Goal: Book appointment/travel/reservation

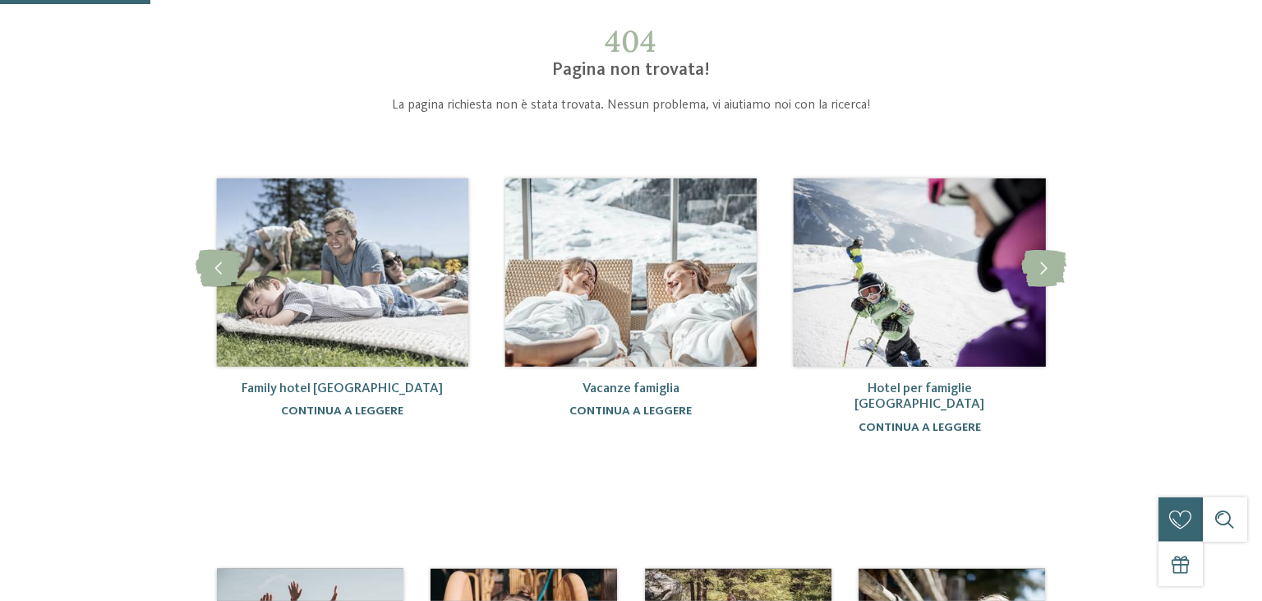
scroll to position [90, 0]
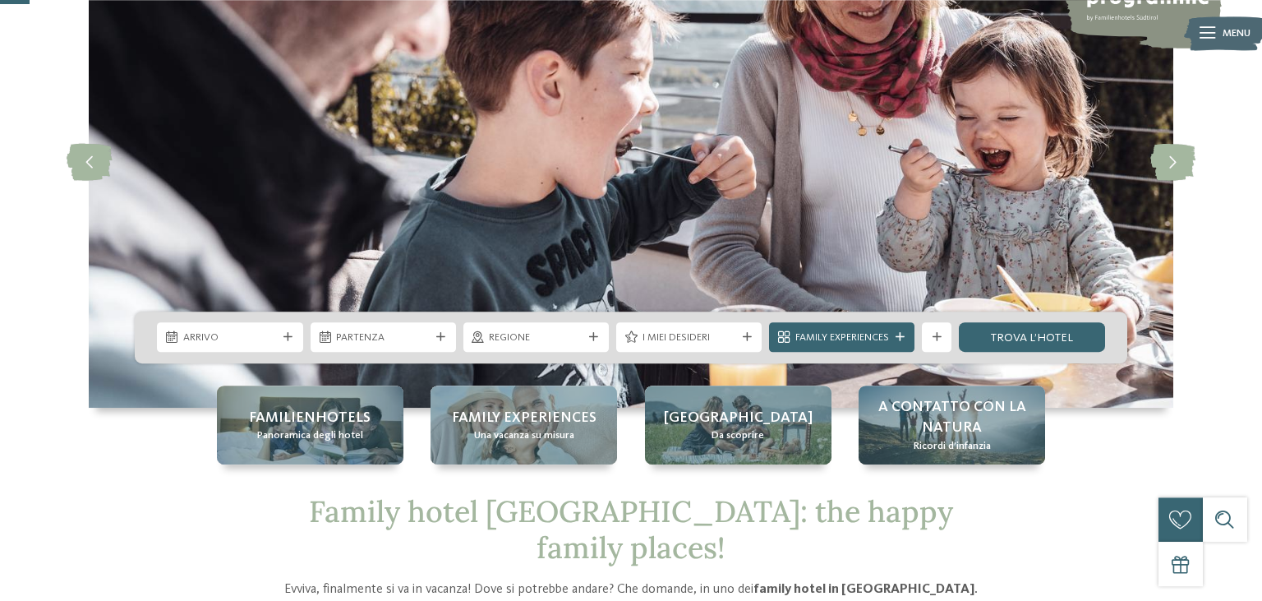
scroll to position [159, 0]
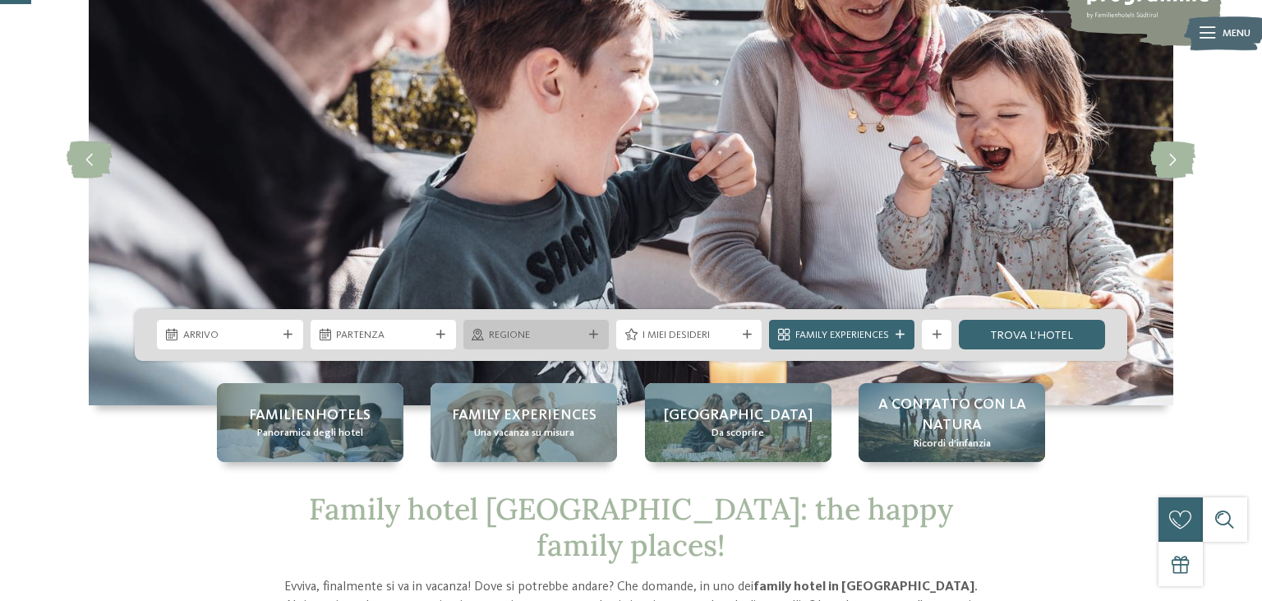
click at [593, 337] on icon at bounding box center [593, 334] width 9 height 9
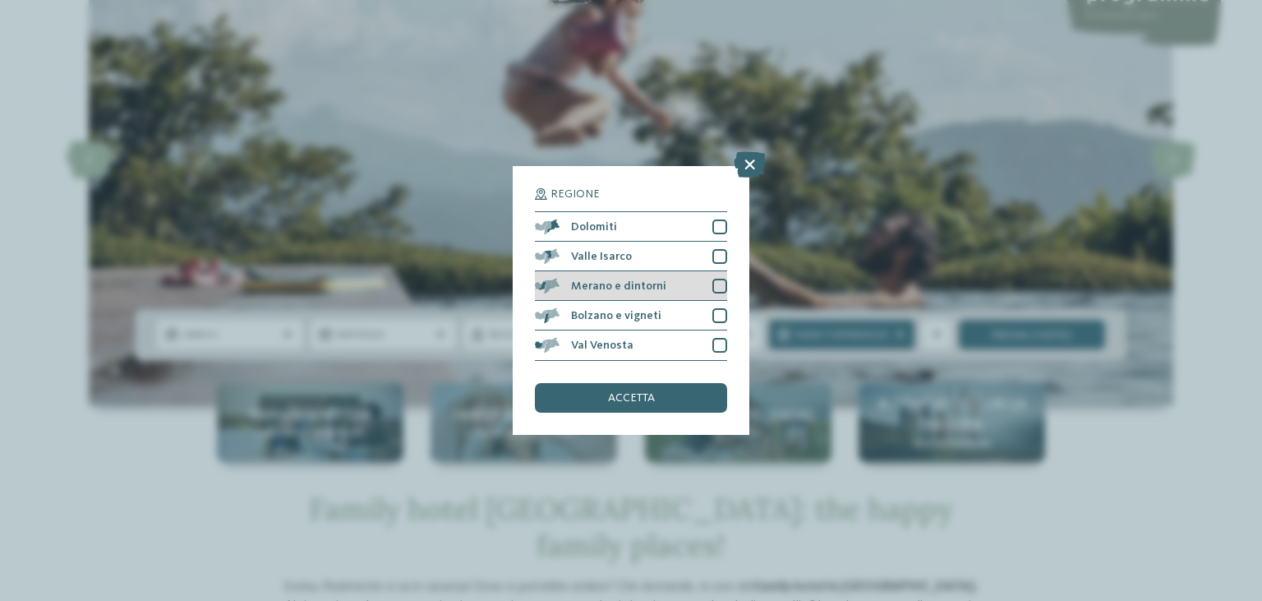
click at [720, 291] on div at bounding box center [720, 286] width 15 height 15
click at [667, 400] on div "accetta" at bounding box center [631, 398] width 192 height 30
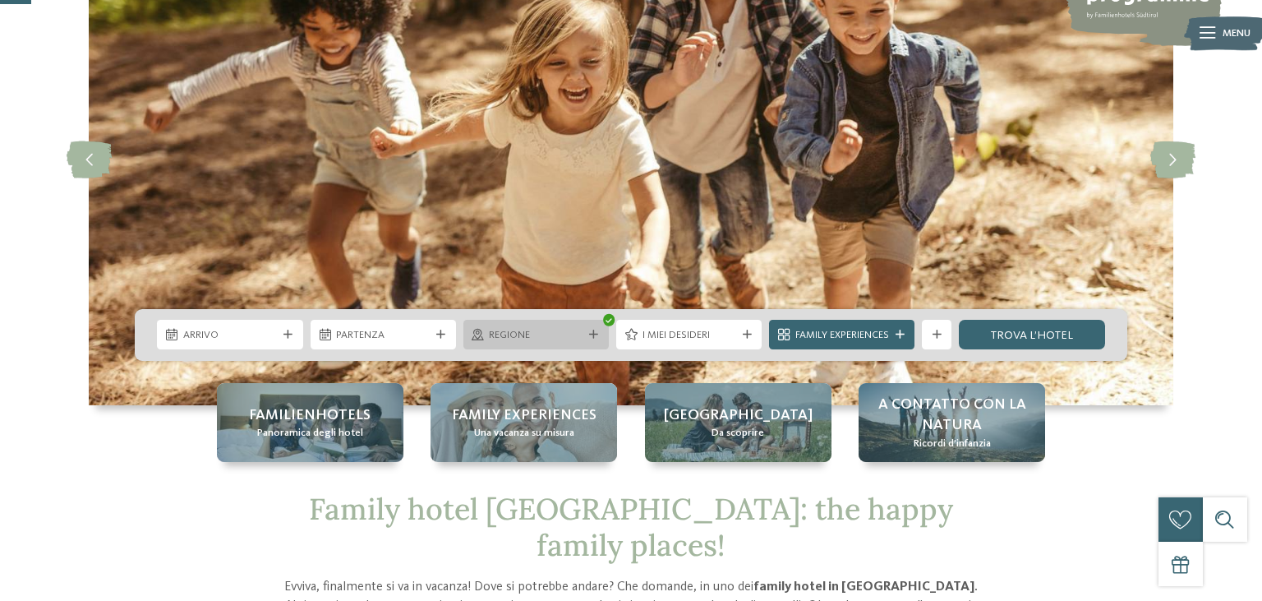
click at [483, 335] on icon at bounding box center [478, 335] width 12 height 12
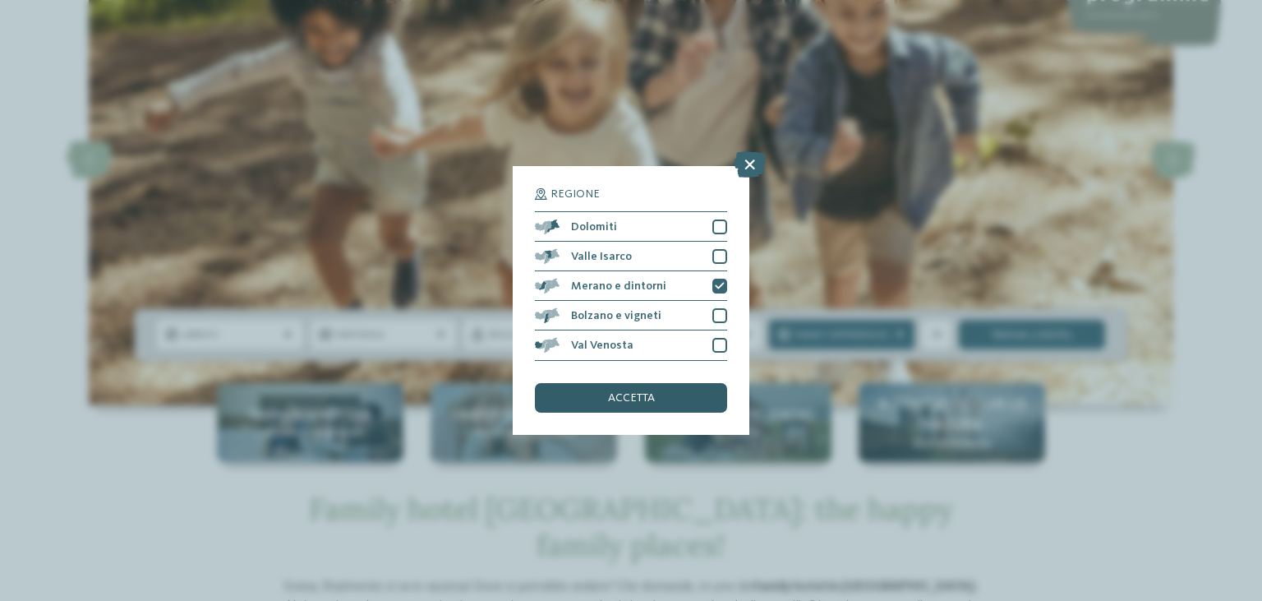
click at [630, 391] on div "accetta" at bounding box center [631, 398] width 192 height 30
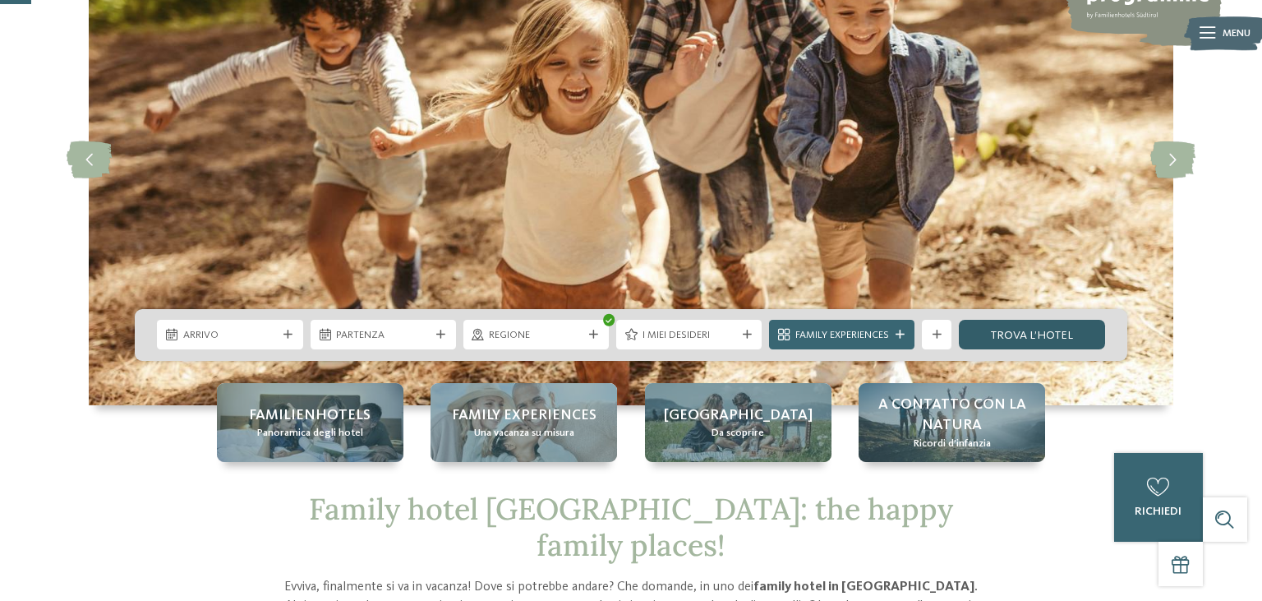
click at [1004, 339] on link "trova l’hotel" at bounding box center [1031, 335] width 145 height 30
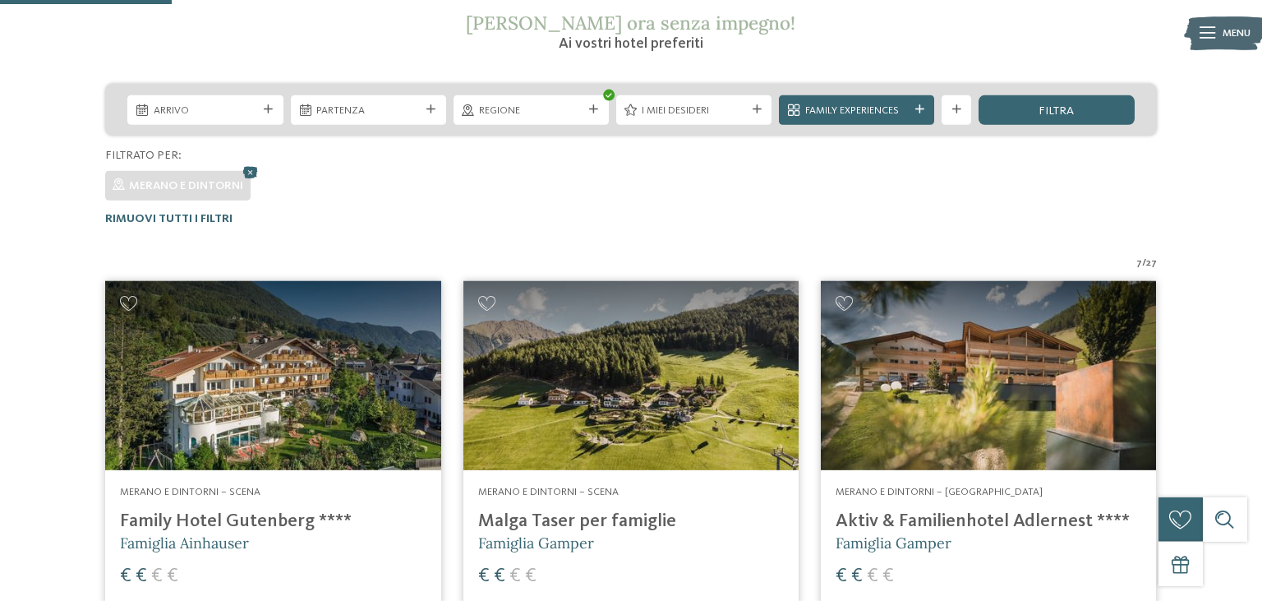
scroll to position [263, 0]
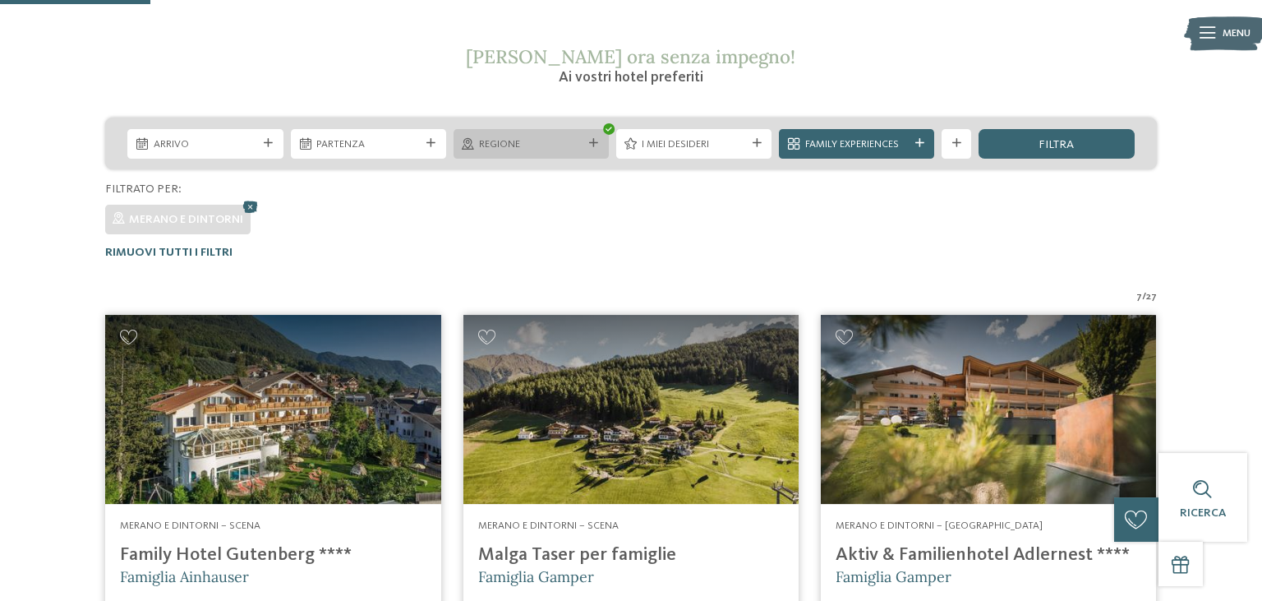
click at [597, 151] on div "Regione" at bounding box center [531, 144] width 155 height 30
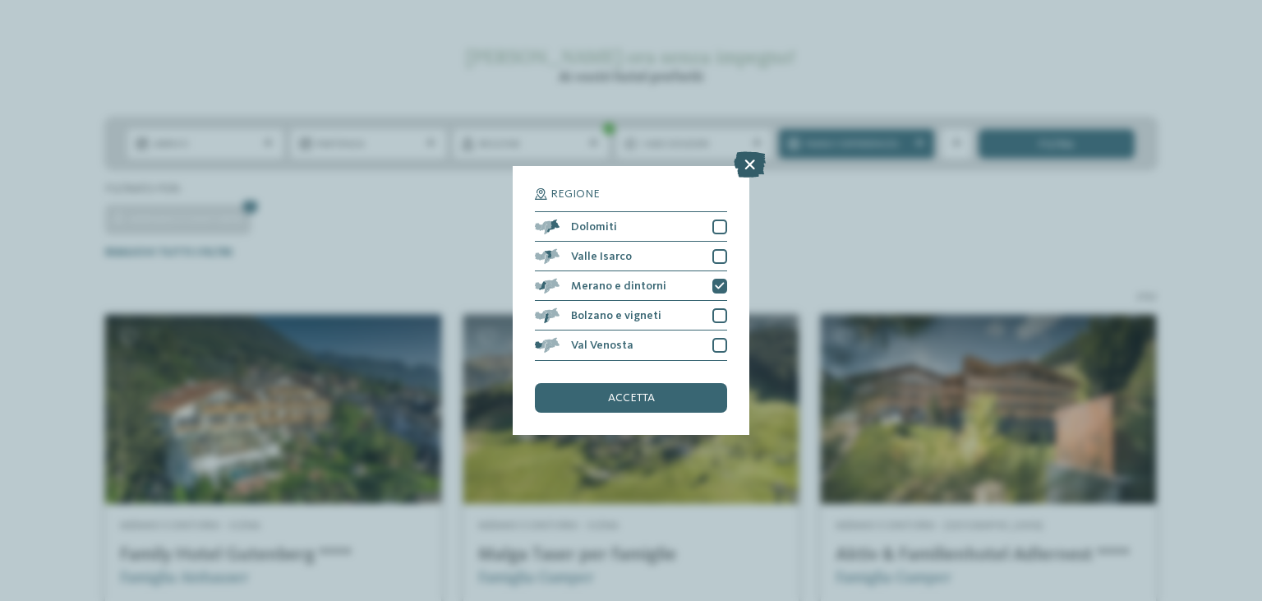
click at [746, 166] on icon at bounding box center [750, 165] width 32 height 26
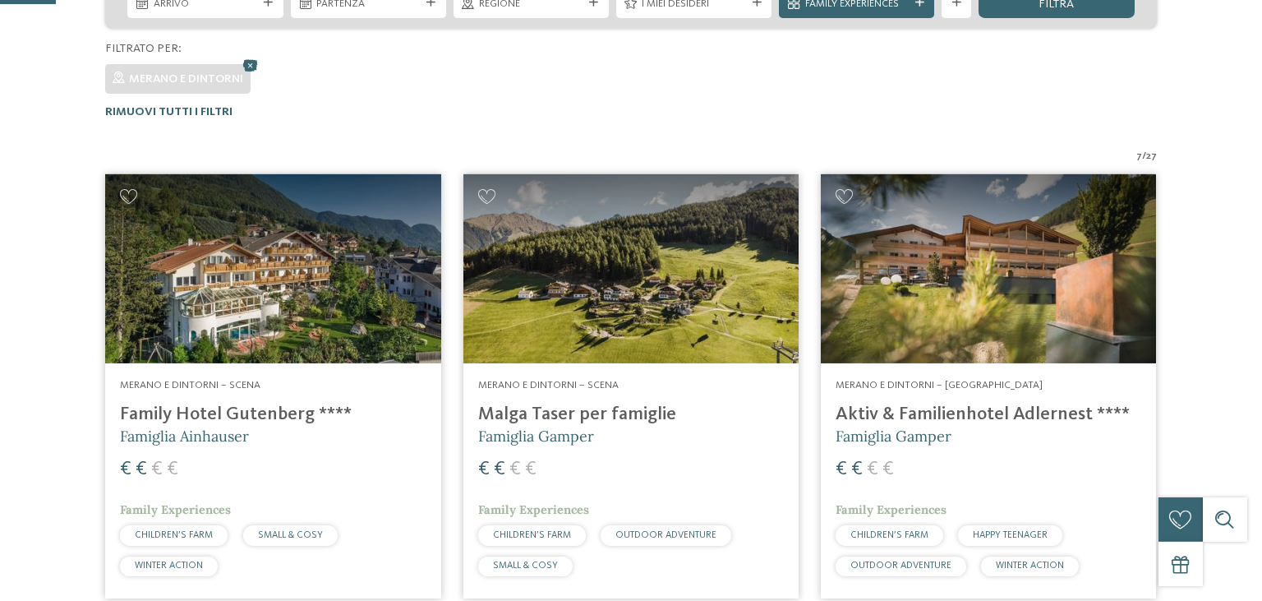
scroll to position [622, 0]
